Goal: Task Accomplishment & Management: Use online tool/utility

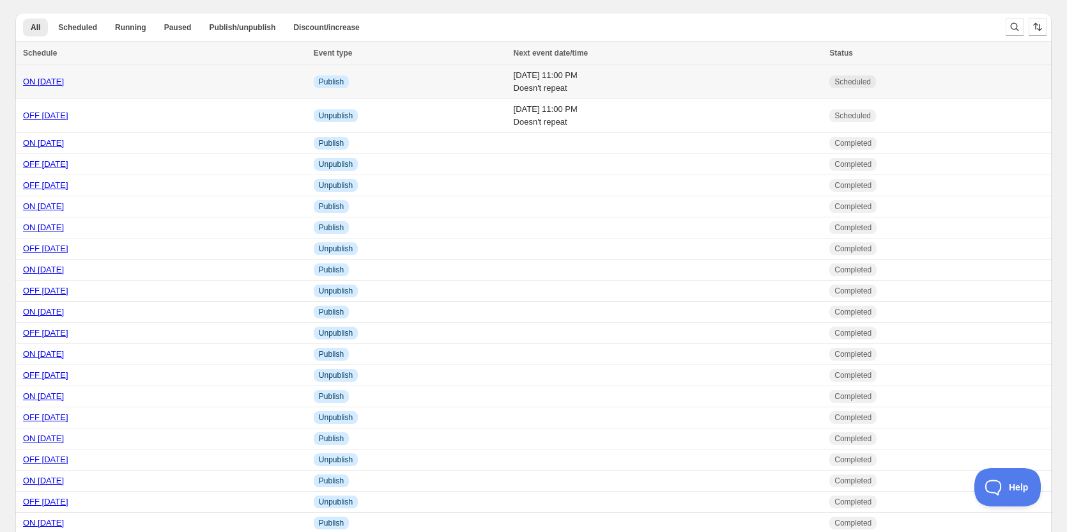
click at [63, 82] on link "ON [DATE]" at bounding box center [43, 82] width 41 height 10
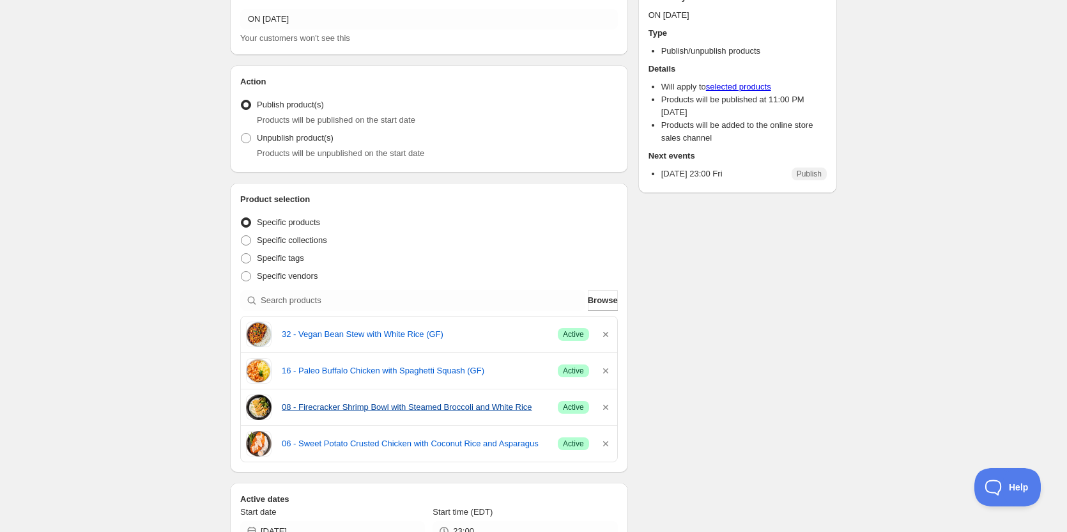
scroll to position [192, 0]
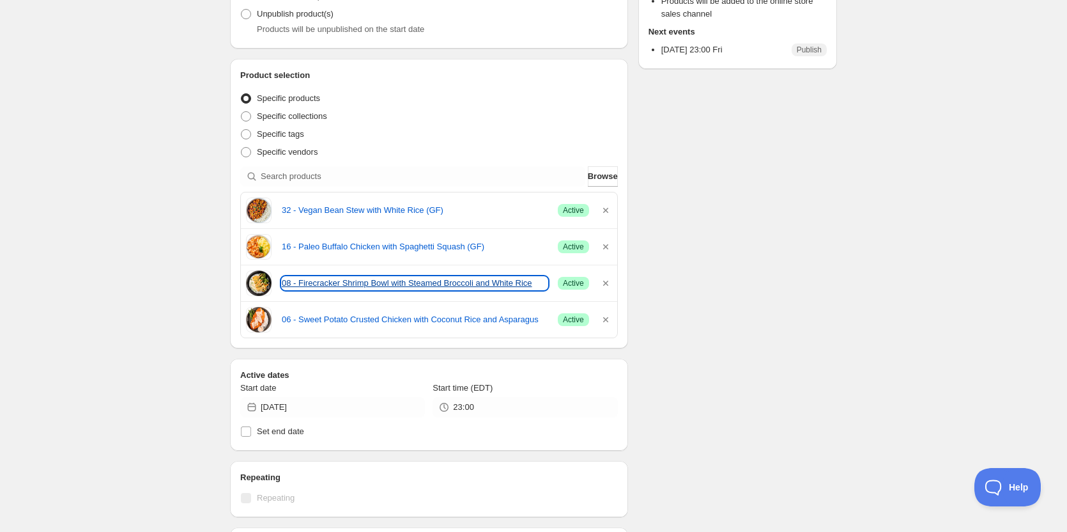
click at [310, 284] on link "08 - Firecracker Shrimp Bowl with Steamed Broccoli and White Rice" at bounding box center [415, 283] width 266 height 13
